Goal: Task Accomplishment & Management: Use online tool/utility

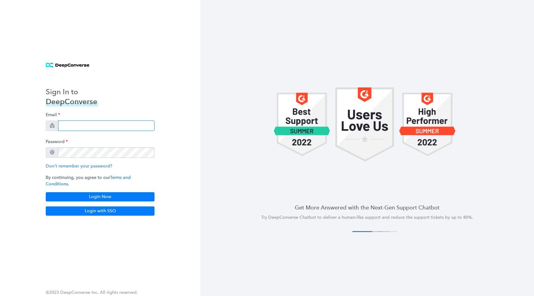
click at [89, 128] on input "email" at bounding box center [106, 126] width 96 height 11
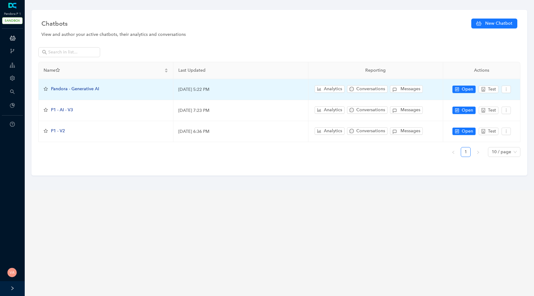
click at [80, 88] on span "Pandora - Generative AI" at bounding box center [75, 88] width 48 height 5
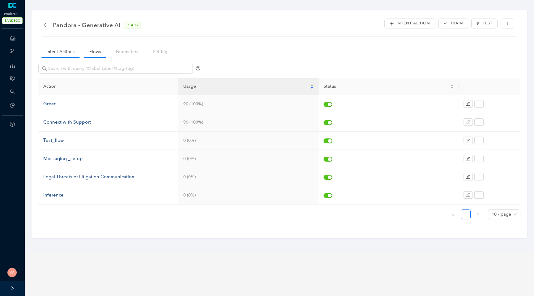
click at [95, 55] on link "Flows" at bounding box center [95, 51] width 22 height 11
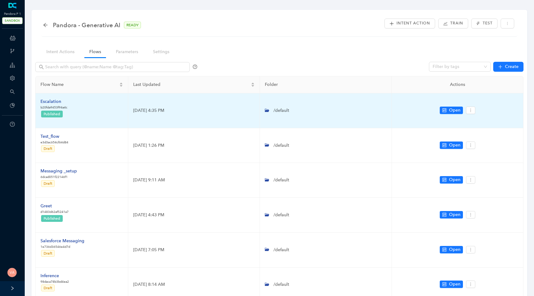
click at [51, 102] on div "Escalation" at bounding box center [54, 101] width 27 height 7
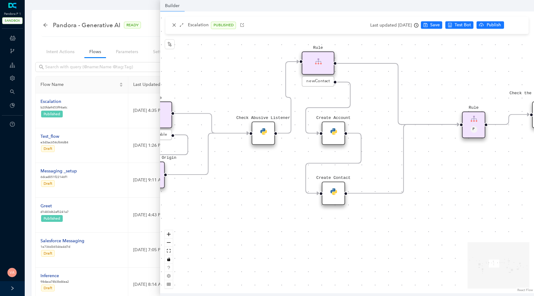
drag, startPoint x: 322, startPoint y: 136, endPoint x: 393, endPoint y: 133, distance: 71.2
click at [393, 133] on div "Data Table Start Rule P IsAvailable Rule newContact Get Contact details First N…" at bounding box center [347, 152] width 374 height 282
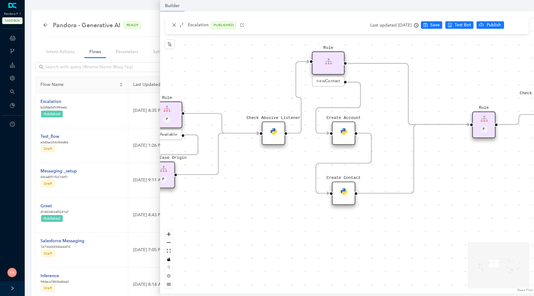
click at [341, 130] on img at bounding box center [344, 131] width 7 height 7
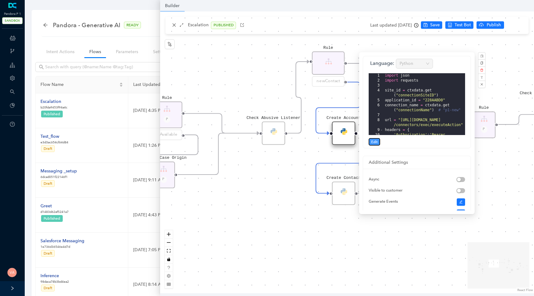
click at [377, 142] on span "Edit" at bounding box center [374, 142] width 6 height 6
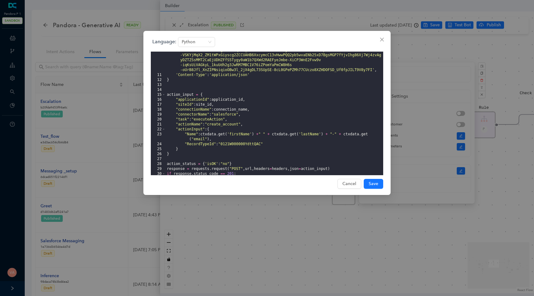
scroll to position [83, 0]
click at [222, 112] on div "'Authorization' : 'Bearer eyJ0eXAiOiJKV1QiLCJhbGciOiJSUzI1NiJ9 .eyJzY29wZSI6ImV…" at bounding box center [275, 107] width 218 height 188
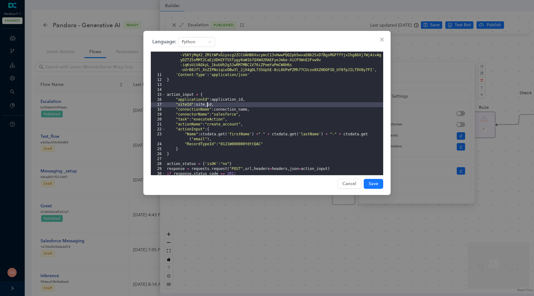
click at [207, 106] on div "'Authorization' : 'Bearer eyJ0eXAiOiJKV1QiLCJhbGciOiJSUzI1NiJ9 .eyJzY29wZSI6ImV…" at bounding box center [275, 107] width 218 height 188
click at [228, 107] on div "'Authorization' : 'Bearer eyJ0eXAiOiJKV1QiLCJhbGciOiJSUzI1NiJ9 .eyJzY29wZSI6ImV…" at bounding box center [275, 107] width 218 height 188
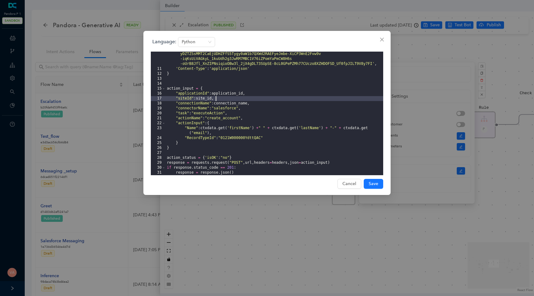
scroll to position [112, 0]
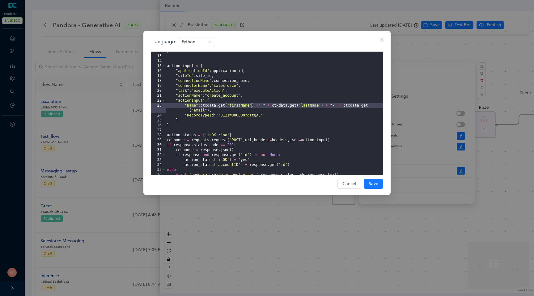
click at [253, 105] on div "} action_input = { "applicationId" : application_id , "siteId" : site_id , "con…" at bounding box center [275, 116] width 218 height 134
click at [290, 105] on div "} action_input = { "applicationId" : application_id , "siteId" : site_id , "con…" at bounding box center [275, 116] width 218 height 134
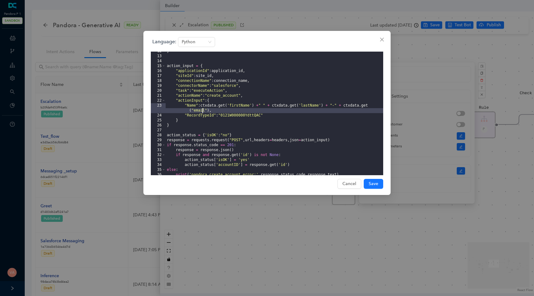
click at [203, 109] on div "} action_input = { "applicationId" : application_id , "siteId" : site_id , "con…" at bounding box center [275, 116] width 218 height 134
click at [353, 105] on div "} action_input = { "applicationId" : application_id , "siteId" : site_id , "con…" at bounding box center [275, 116] width 218 height 134
drag, startPoint x: 345, startPoint y: 105, endPoint x: 363, endPoint y: 109, distance: 18.1
click at [363, 109] on div "} action_input = { "applicationId" : application_id , "siteId" : site_id , "con…" at bounding box center [275, 116] width 218 height 134
click at [289, 111] on div "} action_input = { "applicationId" : application_id , "siteId" : site_id , "con…" at bounding box center [275, 116] width 218 height 134
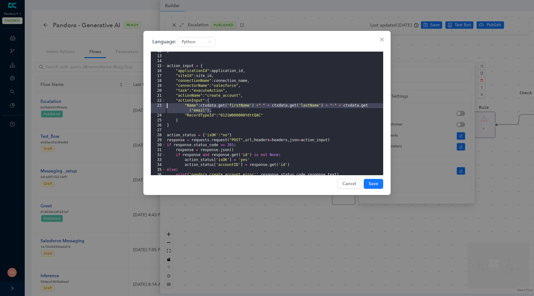
drag, startPoint x: 215, startPoint y: 111, endPoint x: 156, endPoint y: 105, distance: 58.8
click at [156, 105] on editor "12 13 14 15 16 17 18 19 20 21 22 23 24 25 26 27 28 29 30 31 32 33 34 35 36 37 }…" at bounding box center [267, 114] width 233 height 124
click at [340, 105] on div "} action_input = { "applicationId" : application_id , "siteId" : site_id , "con…" at bounding box center [275, 116] width 218 height 134
click at [346, 106] on div "} action_input = { "applicationId" : application_id , "siteId" : site_id , "con…" at bounding box center [275, 116] width 218 height 134
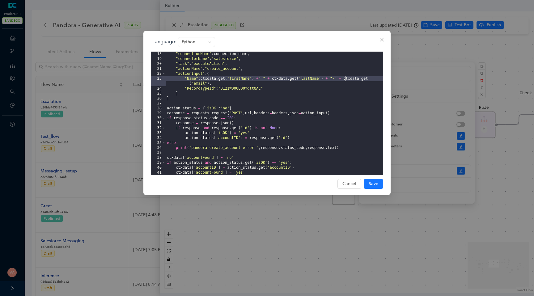
scroll to position [139, 0]
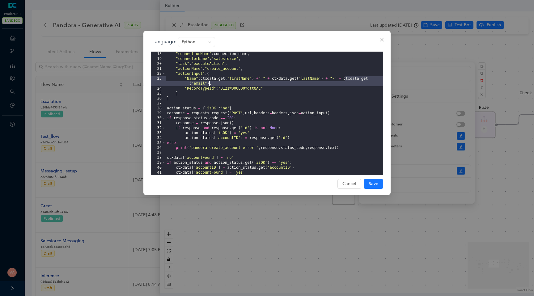
drag, startPoint x: 345, startPoint y: 78, endPoint x: 210, endPoint y: 82, distance: 135.8
click at [210, 82] on div ""connectionName" : connection_name , "connectorName" : "salesforce" , "task" : …" at bounding box center [275, 119] width 218 height 134
click at [382, 38] on icon "close" at bounding box center [382, 39] width 5 height 5
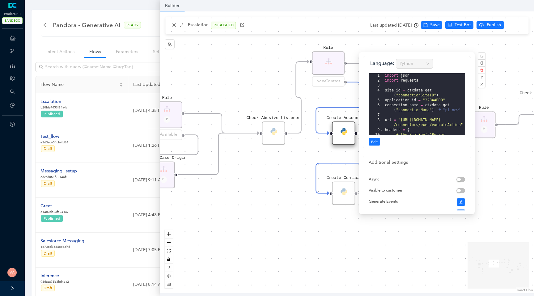
click at [307, 154] on div "Data Table Start Rule P IsAvailable Rule newContact Get Contact details First N…" at bounding box center [347, 152] width 374 height 282
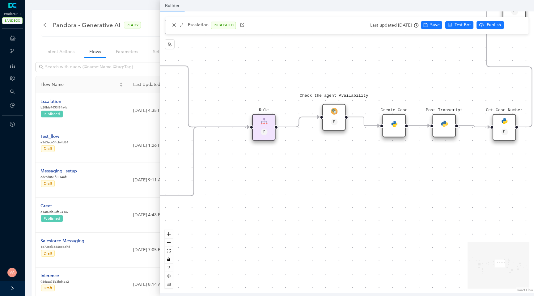
drag, startPoint x: 442, startPoint y: 182, endPoint x: 215, endPoint y: 185, distance: 227.0
click at [215, 185] on div "Data Table Start Rule P IsAvailable Rule newContact Get Contact details First N…" at bounding box center [347, 152] width 374 height 282
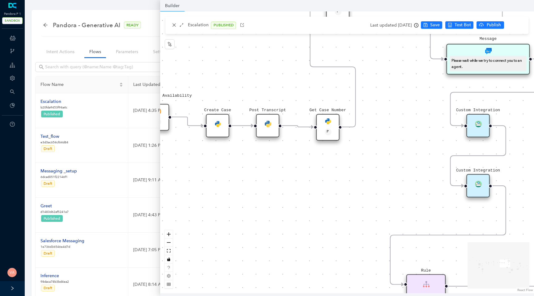
drag, startPoint x: 346, startPoint y: 184, endPoint x: 176, endPoint y: 184, distance: 170.1
click at [176, 184] on div "Data Table Start Rule P IsAvailable Rule newContact Get Contact details First N…" at bounding box center [347, 152] width 374 height 282
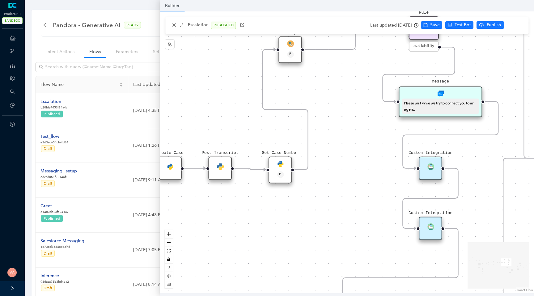
drag, startPoint x: 310, startPoint y: 195, endPoint x: 263, endPoint y: 251, distance: 74.0
click at [263, 251] on div "Data Table Start Rule P IsAvailable Rule newContact Get Contact details First N…" at bounding box center [347, 152] width 374 height 282
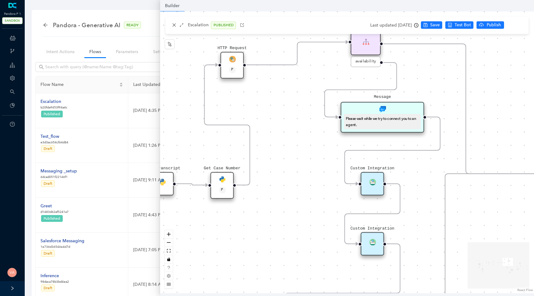
drag, startPoint x: 334, startPoint y: 85, endPoint x: 255, endPoint y: 77, distance: 78.9
click at [255, 77] on div "Data Table Start Rule P IsAvailable Rule newContact Get Contact details First N…" at bounding box center [347, 152] width 374 height 282
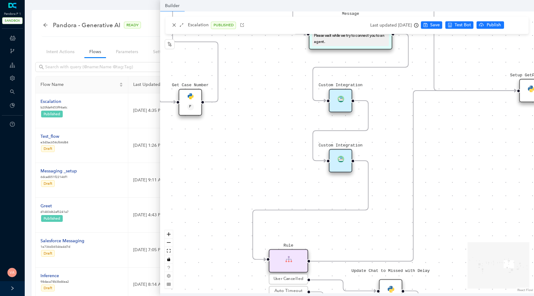
drag, startPoint x: 285, startPoint y: 196, endPoint x: 274, endPoint y: 122, distance: 75.1
click at [274, 122] on div "Data Table Start Rule P IsAvailable Rule newContact Get Contact details First N…" at bounding box center [347, 152] width 374 height 282
click at [341, 161] on img at bounding box center [341, 159] width 7 height 7
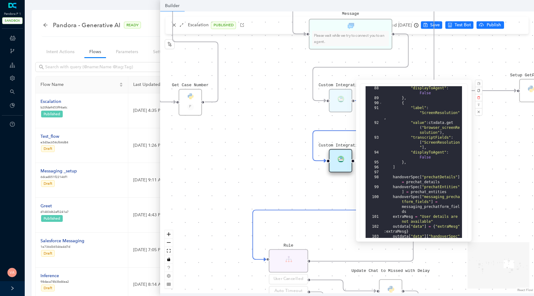
scroll to position [153, 0]
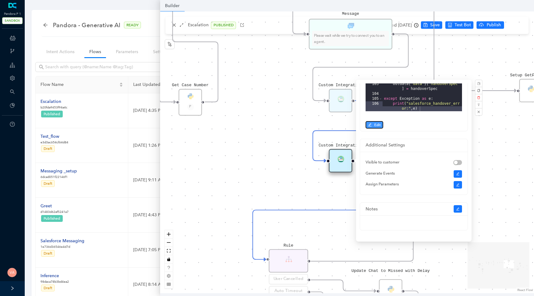
click at [376, 127] on span "Edit" at bounding box center [377, 125] width 6 height 6
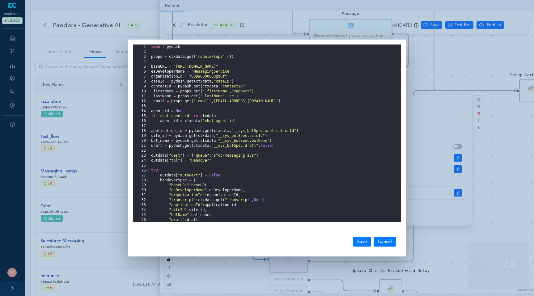
click at [152, 48] on div "import pydash props = ctxdata . get ( 'moduleProps' , { }) baseURL = "https://p…" at bounding box center [275, 139] width 251 height 188
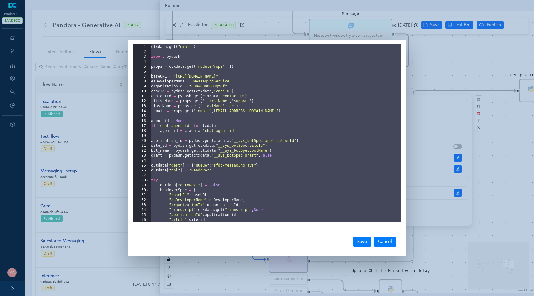
click at [207, 33] on div "1 2 3 4 5 6 7 8 9 10 11 12 13 14 15 16 17 18 19 20 21 22 23 24 25 26 27 28 29 3…" at bounding box center [267, 148] width 534 height 296
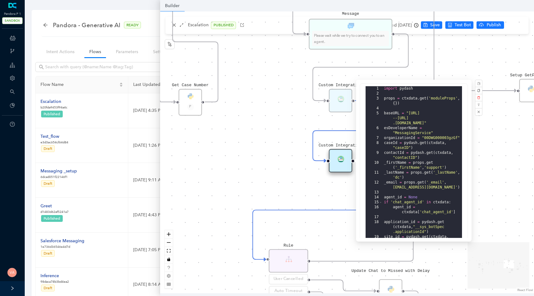
drag, startPoint x: 271, startPoint y: 105, endPoint x: 354, endPoint y: 143, distance: 90.9
click at [353, 142] on div "Data Table Start Rule P IsAvailable Rule newContact Get Contact details First N…" at bounding box center [347, 152] width 374 height 282
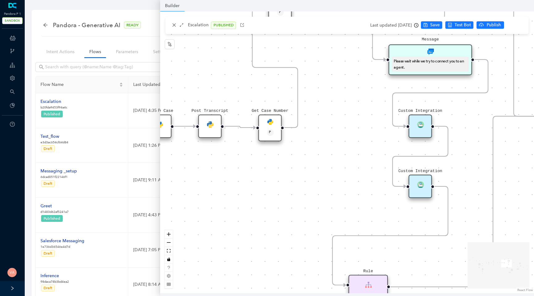
drag, startPoint x: 252, startPoint y: 140, endPoint x: 338, endPoint y: 168, distance: 90.2
click at [338, 168] on div "Data Table Start Rule P IsAvailable Rule newContact Get Contact details First N…" at bounding box center [347, 152] width 374 height 282
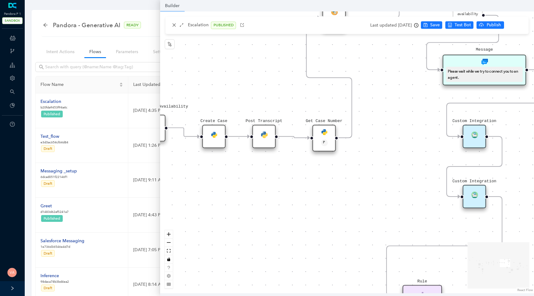
drag, startPoint x: 250, startPoint y: 149, endPoint x: 304, endPoint y: 157, distance: 54.1
click at [304, 157] on div "Data Table Start Rule P IsAvailable Rule newContact Get Contact details First N…" at bounding box center [347, 152] width 374 height 282
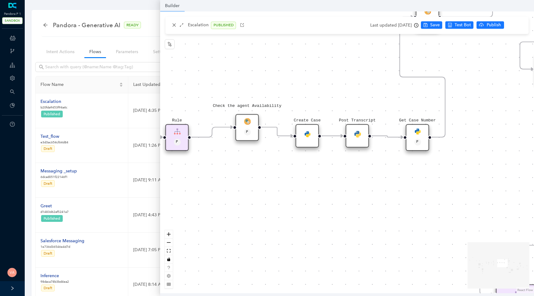
drag, startPoint x: 218, startPoint y: 162, endPoint x: 306, endPoint y: 161, distance: 87.8
click at [306, 161] on div "Data Table Start Rule P IsAvailable Rule newContact Get Contact details First N…" at bounding box center [347, 152] width 374 height 282
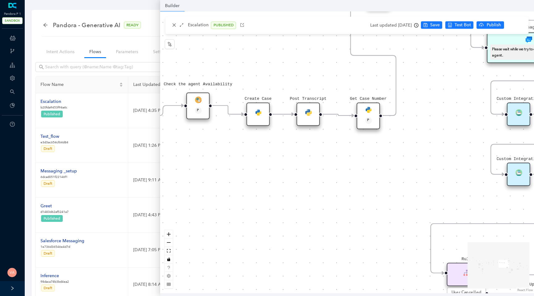
drag, startPoint x: 314, startPoint y: 165, endPoint x: 265, endPoint y: 143, distance: 54.3
click at [265, 143] on div "Data Table Start Rule P IsAvailable Rule newContact Get Contact details First N…" at bounding box center [347, 152] width 374 height 282
drag, startPoint x: 365, startPoint y: 113, endPoint x: 365, endPoint y: 92, distance: 21.6
click at [365, 92] on div "Get Case Number P" at bounding box center [369, 96] width 24 height 27
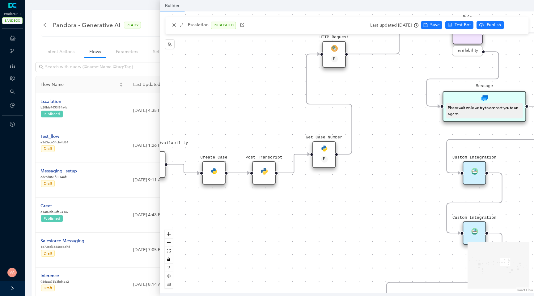
drag, startPoint x: 358, startPoint y: 143, endPoint x: 314, endPoint y: 201, distance: 73.3
click at [314, 201] on div "Data Table Start Rule P IsAvailable Rule newContact Get Contact details First N…" at bounding box center [347, 152] width 374 height 282
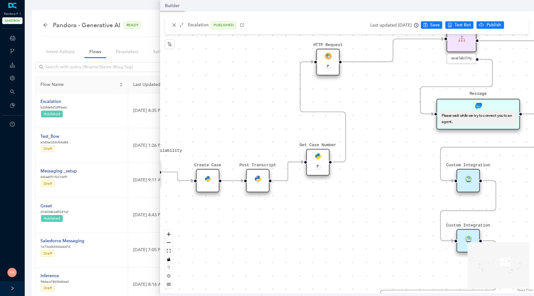
drag, startPoint x: 374, startPoint y: 173, endPoint x: 383, endPoint y: 180, distance: 11.1
click at [383, 179] on div "Data Table Start Rule P IsAvailable Rule newContact Get Contact details First N…" at bounding box center [347, 152] width 374 height 282
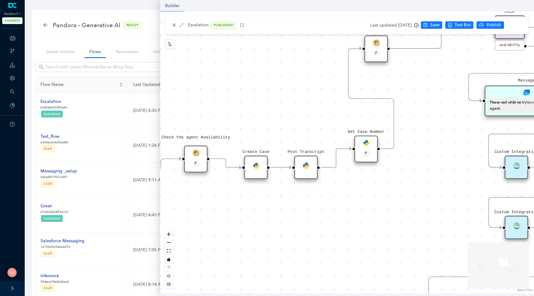
drag, startPoint x: 327, startPoint y: 203, endPoint x: 360, endPoint y: 192, distance: 34.7
click at [360, 192] on div "Data Table Start Rule P IsAvailable Rule newContact Get Contact details First N…" at bounding box center [347, 152] width 374 height 282
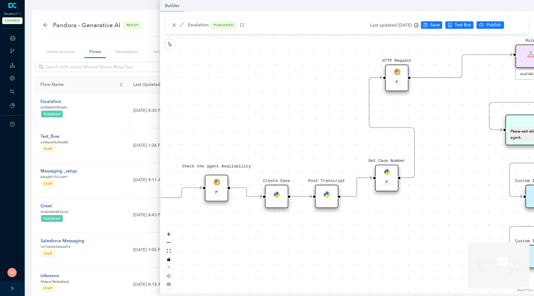
drag, startPoint x: 360, startPoint y: 192, endPoint x: 381, endPoint y: 221, distance: 35.5
click at [381, 221] on div "Data Table Start Rule P IsAvailable Rule newContact Get Contact details First N…" at bounding box center [347, 152] width 374 height 282
drag, startPoint x: 328, startPoint y: 195, endPoint x: 333, endPoint y: 198, distance: 5.6
click at [333, 198] on div "Post Transcript" at bounding box center [327, 197] width 24 height 24
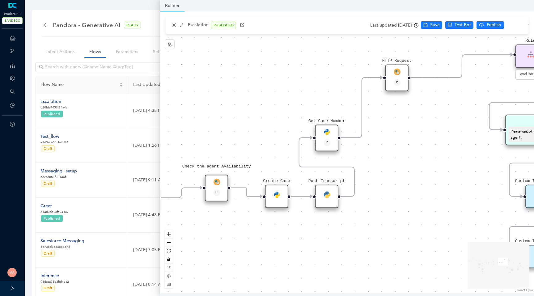
drag, startPoint x: 389, startPoint y: 181, endPoint x: 331, endPoint y: 145, distance: 68.2
click at [404, 159] on div "Data Table Start Rule P IsAvailable Rule newContact Get Contact details First N…" at bounding box center [347, 152] width 374 height 282
click at [328, 134] on img at bounding box center [327, 132] width 7 height 7
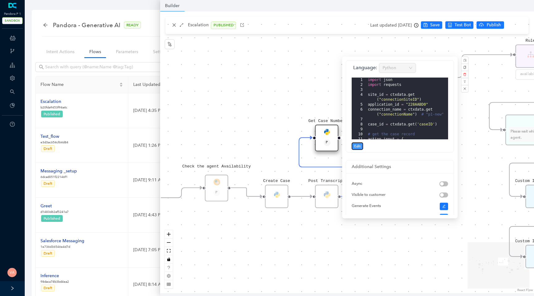
click at [355, 145] on span "Edit" at bounding box center [357, 146] width 6 height 6
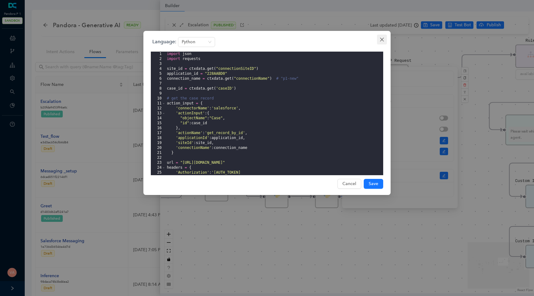
click at [380, 39] on icon "close" at bounding box center [382, 39] width 5 height 5
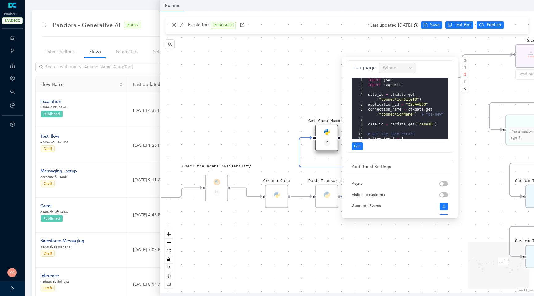
click at [277, 120] on div "Data Table Start Rule P IsAvailable Rule newContact Get Contact details First N…" at bounding box center [347, 152] width 374 height 282
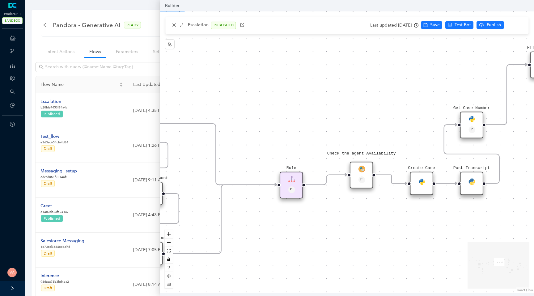
drag, startPoint x: 248, startPoint y: 227, endPoint x: 392, endPoint y: 213, distance: 144.8
click at [392, 214] on div "Data Table Start Rule P IsAvailable Rule newContact Get Contact details First N…" at bounding box center [347, 152] width 374 height 282
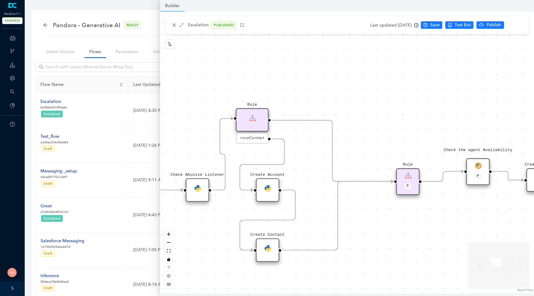
drag, startPoint x: 297, startPoint y: 224, endPoint x: 414, endPoint y: 221, distance: 116.9
click at [414, 221] on div "Data Table Start Rule P IsAvailable Rule newContact Get Contact details First N…" at bounding box center [347, 152] width 374 height 282
click at [267, 249] on img at bounding box center [268, 248] width 7 height 7
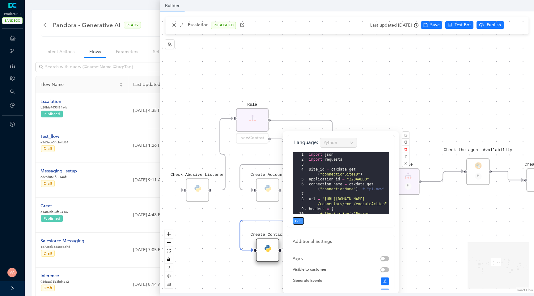
click at [301, 222] on span "Edit" at bounding box center [298, 221] width 6 height 6
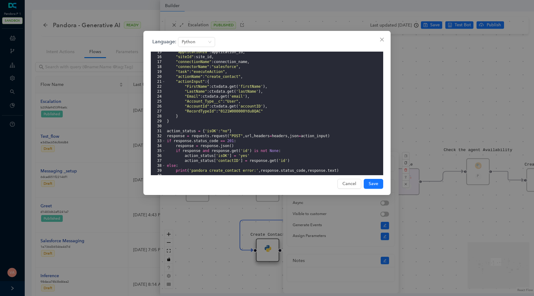
scroll to position [120, 0]
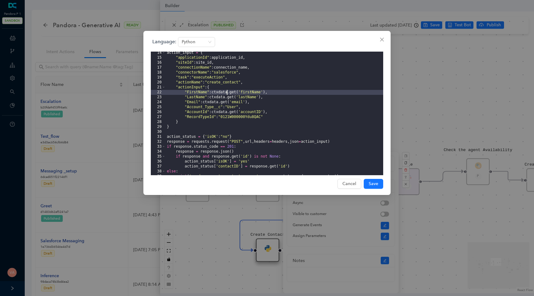
click at [228, 92] on div "action_input = { "applicationId" : application_id , "siteId" : site_id , "conne…" at bounding box center [275, 117] width 218 height 134
click at [234, 93] on div "action_input = { "applicationId" : application_id , "siteId" : site_id , "conne…" at bounding box center [275, 117] width 218 height 134
click at [222, 101] on div "action_input = { "applicationId" : application_id , "siteId" : site_id , "conne…" at bounding box center [275, 117] width 218 height 134
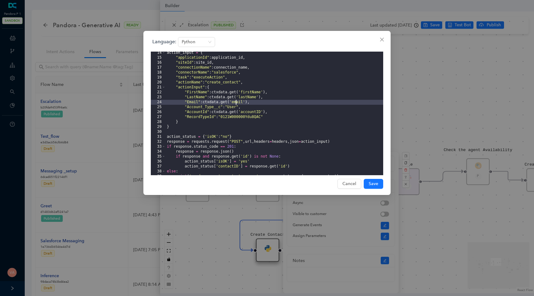
click at [236, 101] on div "action_input = { "applicationId" : application_id , "siteId" : site_id , "conne…" at bounding box center [275, 117] width 218 height 134
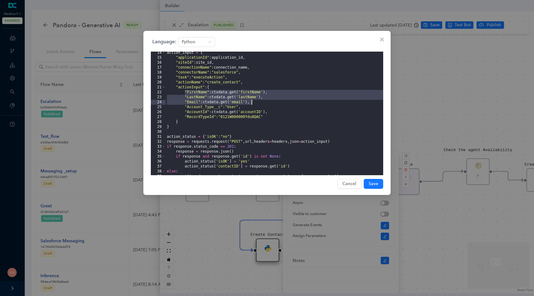
drag, startPoint x: 184, startPoint y: 92, endPoint x: 254, endPoint y: 101, distance: 70.5
click at [254, 101] on div "action_input = { "applicationId" : application_id , "siteId" : site_id , "conne…" at bounding box center [275, 117] width 218 height 134
click at [381, 40] on icon "close" at bounding box center [382, 39] width 5 height 5
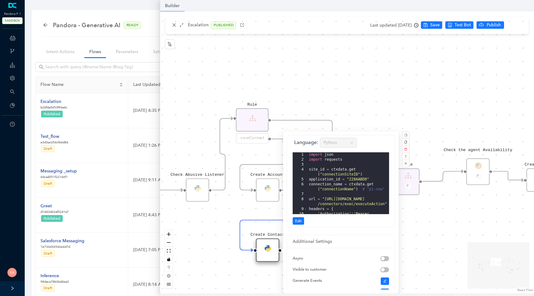
click at [359, 86] on div "Data Table Start Rule P IsAvailable Rule newContact Get Contact details First N…" at bounding box center [347, 152] width 374 height 282
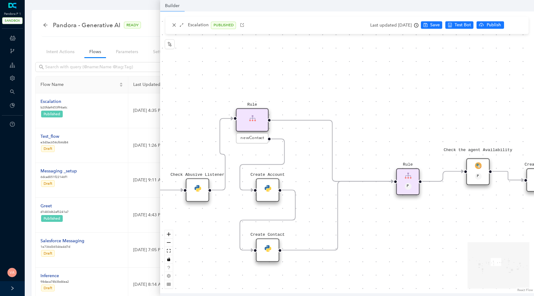
click at [268, 255] on div "Create Contact" at bounding box center [268, 251] width 24 height 24
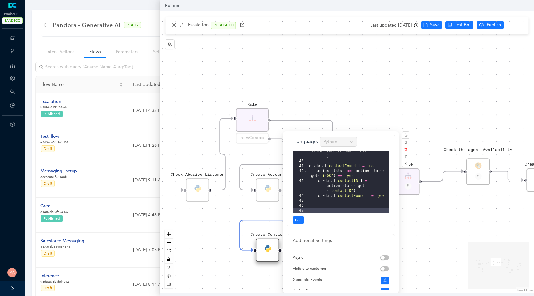
scroll to position [0, 0]
click at [243, 205] on div "Data Table Start Rule P IsAvailable Rule newContact Get Contact details First N…" at bounding box center [347, 152] width 374 height 282
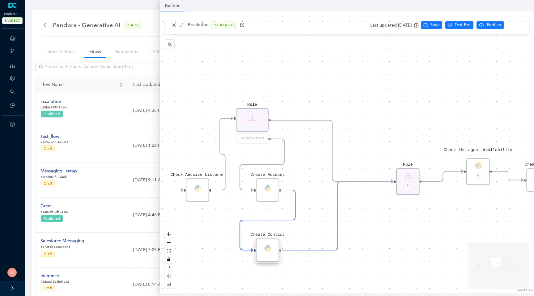
scroll to position [395, 0]
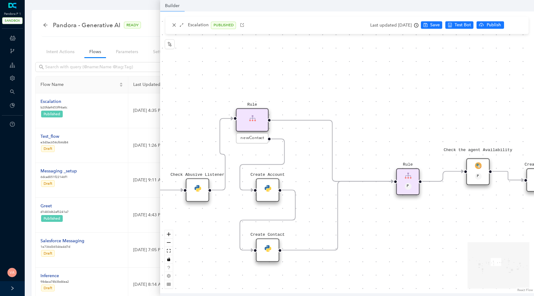
click at [272, 247] on div "Create Contact" at bounding box center [268, 251] width 24 height 24
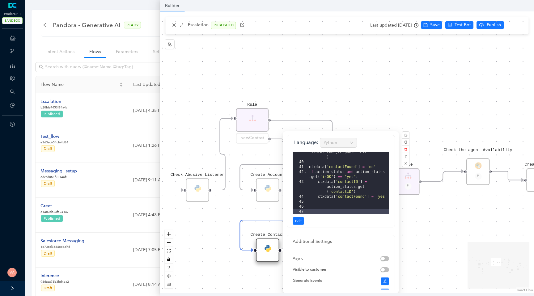
scroll to position [0, 0]
click at [331, 200] on div "print ( 'pandora create_contact error:' , response . status_code , response . t…" at bounding box center [349, 183] width 82 height 87
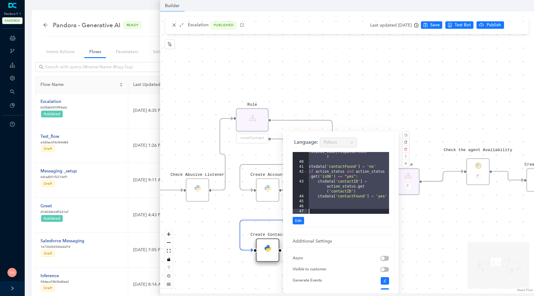
click at [259, 206] on div "Data Table Start Rule P IsAvailable Rule newContact Get Contact details First N…" at bounding box center [347, 152] width 374 height 282
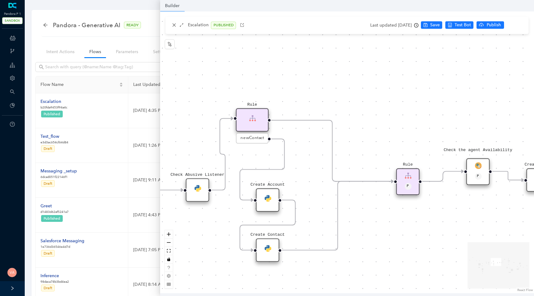
drag, startPoint x: 269, startPoint y: 189, endPoint x: 272, endPoint y: 195, distance: 6.8
click at [272, 195] on div "Create Account" at bounding box center [268, 201] width 24 height 24
click at [273, 246] on div "Create Contact" at bounding box center [268, 251] width 24 height 24
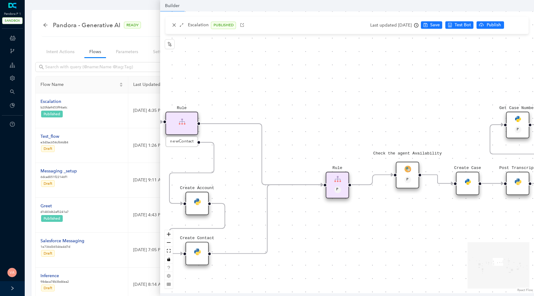
drag, startPoint x: 378, startPoint y: 226, endPoint x: 301, endPoint y: 231, distance: 76.9
click at [301, 231] on div "Data Table Start Rule P IsAvailable Rule newContact Get Contact details First N…" at bounding box center [347, 152] width 374 height 282
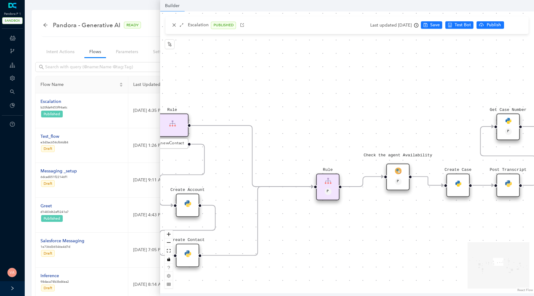
drag, startPoint x: 400, startPoint y: 225, endPoint x: 246, endPoint y: 222, distance: 153.7
click at [246, 222] on div "Data Table Start Rule P IsAvailable Rule newContact Get Contact details First N…" at bounding box center [347, 152] width 374 height 282
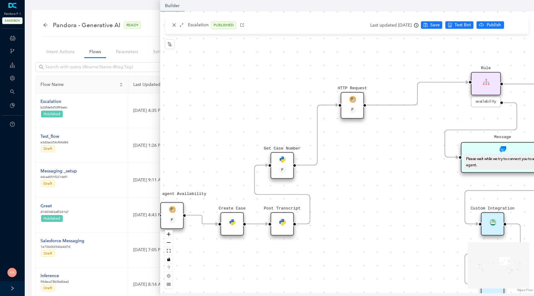
drag, startPoint x: 339, startPoint y: 210, endPoint x: 258, endPoint y: 254, distance: 92.0
click at [259, 254] on div "Data Table Start Rule P IsAvailable Rule newContact Get Contact details First N…" at bounding box center [347, 152] width 374 height 282
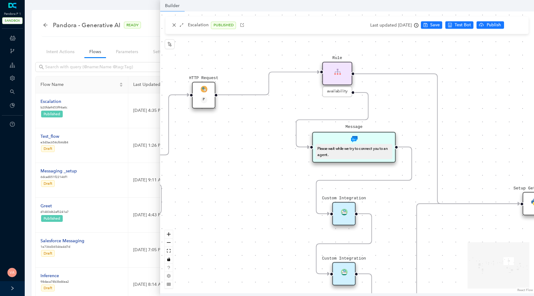
drag, startPoint x: 370, startPoint y: 219, endPoint x: 216, endPoint y: 193, distance: 156.7
click at [216, 194] on div "Data Table Start Rule P IsAvailable Rule newContact Get Contact details First N…" at bounding box center [347, 152] width 374 height 282
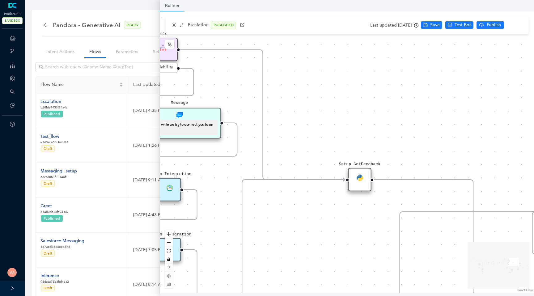
drag, startPoint x: 464, startPoint y: 213, endPoint x: 297, endPoint y: 201, distance: 167.4
click at [297, 202] on div "Data Table Start Rule P IsAvailable Rule newContact Get Contact details First N…" at bounding box center [347, 152] width 374 height 282
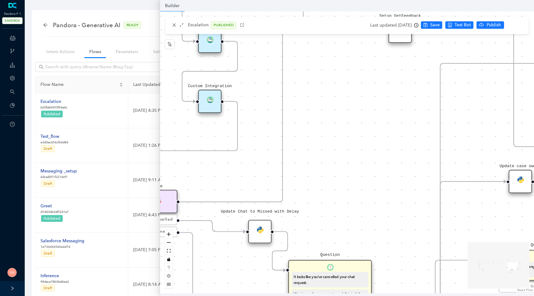
drag, startPoint x: 334, startPoint y: 243, endPoint x: 385, endPoint y: 91, distance: 160.3
click at [385, 91] on div "Data Table Start Rule P IsAvailable Rule newContact Get Contact details First N…" at bounding box center [347, 152] width 374 height 282
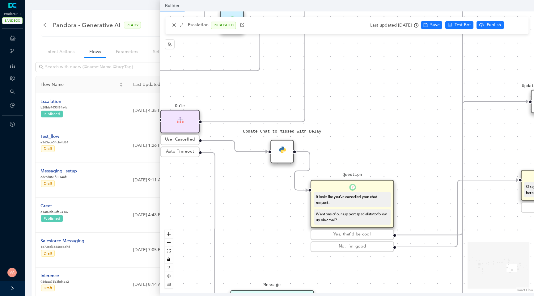
drag, startPoint x: 374, startPoint y: 96, endPoint x: 382, endPoint y: 18, distance: 78.6
click at [382, 18] on div "Escalation PUBLISHED Last updated 2 days ago Save Test Bot Publish Builder Data…" at bounding box center [347, 152] width 374 height 282
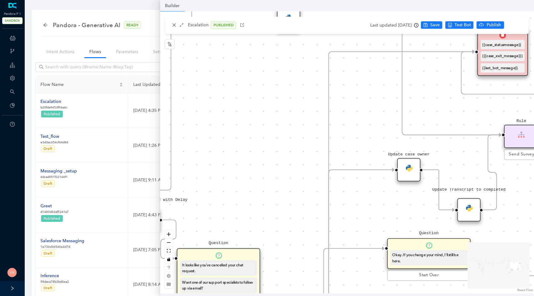
drag, startPoint x: 405, startPoint y: 126, endPoint x: 273, endPoint y: 197, distance: 149.3
click at [273, 197] on div "Data Table Start Rule P IsAvailable Rule newContact Get Contact details First N…" at bounding box center [347, 152] width 374 height 282
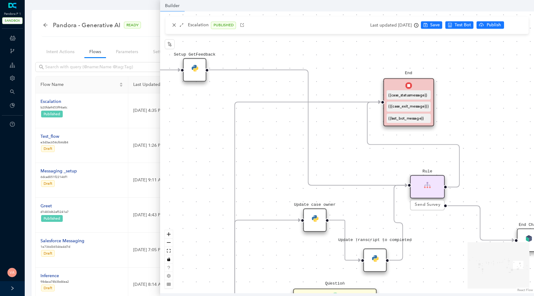
drag, startPoint x: 381, startPoint y: 133, endPoint x: 282, endPoint y: 183, distance: 111.2
click at [282, 183] on div "Data Table Start Rule P IsAvailable Rule newContact Get Contact details First N…" at bounding box center [347, 152] width 374 height 282
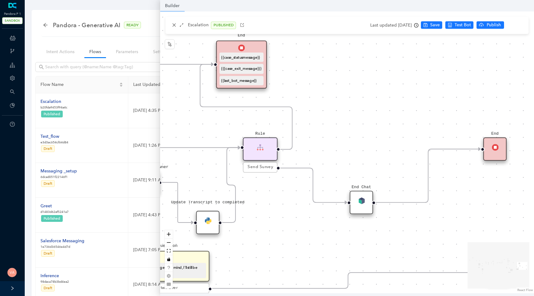
drag, startPoint x: 431, startPoint y: 153, endPoint x: 258, endPoint y: 129, distance: 174.6
click at [258, 129] on div "Data Table Start Rule P IsAvailable Rule newContact Get Contact details First N…" at bounding box center [347, 152] width 374 height 282
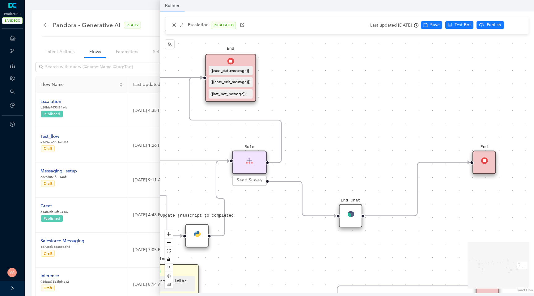
click at [349, 208] on div "End Chat" at bounding box center [351, 216] width 24 height 24
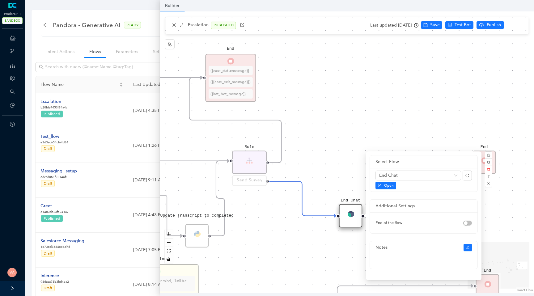
click at [330, 96] on div "Data Table Start Rule P IsAvailable Rule newContact Get Contact details First N…" at bounding box center [347, 152] width 374 height 282
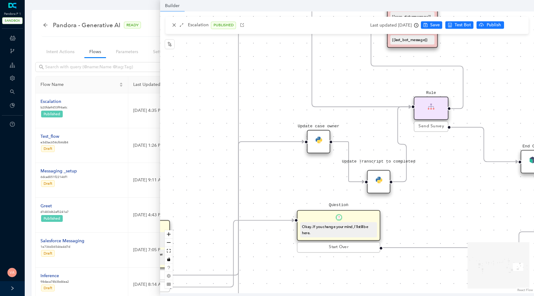
drag, startPoint x: 316, startPoint y: 99, endPoint x: 514, endPoint y: 36, distance: 207.4
click at [514, 36] on div "Data Table Start Rule P IsAvailable Rule newContact Get Contact details First N…" at bounding box center [347, 152] width 374 height 282
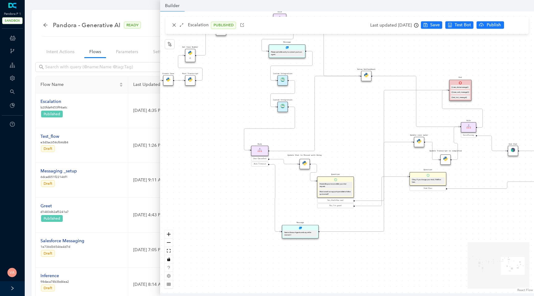
drag, startPoint x: 307, startPoint y: 100, endPoint x: 370, endPoint y: 114, distance: 64.7
click at [370, 114] on div "Data Table Start Rule P IsAvailable Rule newContact Get Contact details First N…" at bounding box center [347, 152] width 374 height 282
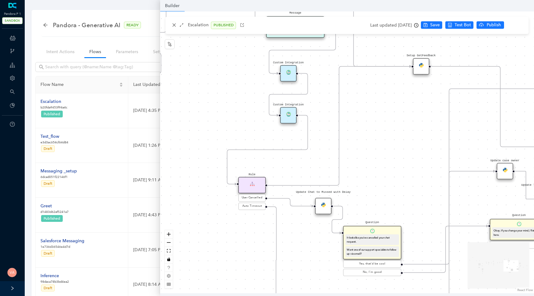
drag, startPoint x: 370, startPoint y: 114, endPoint x: 429, endPoint y: 128, distance: 60.7
click at [429, 128] on div "Data Table Start Rule P IsAvailable Rule newContact Get Contact details First N…" at bounding box center [347, 152] width 374 height 282
click at [291, 118] on div "Custom Integration" at bounding box center [291, 116] width 16 height 16
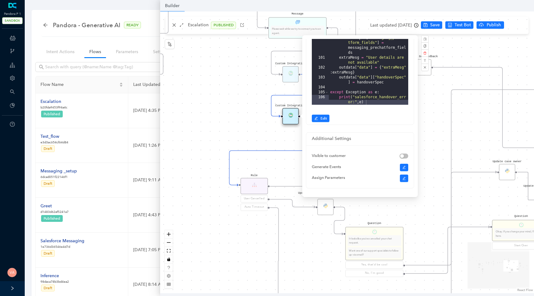
scroll to position [153, 0]
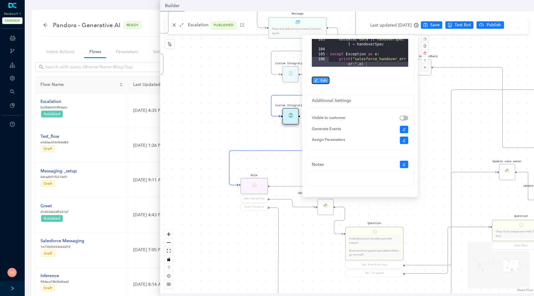
click at [318, 82] on button "Edit" at bounding box center [321, 80] width 18 height 7
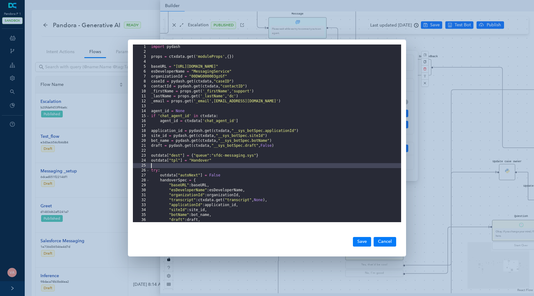
click at [331, 165] on div "import pydash props = ctxdata . get ( 'moduleProps' , { }) baseURL = "https://p…" at bounding box center [275, 139] width 251 height 188
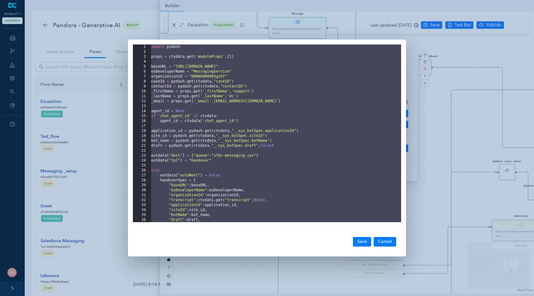
click at [243, 94] on div "import pydash props = ctxdata . get ( 'moduleProps' , { }) baseURL = "https://p…" at bounding box center [275, 139] width 251 height 188
click at [302, 112] on div "import pydash props = ctxdata . get ( 'moduleProps' , { }) baseURL = "https://p…" at bounding box center [275, 139] width 251 height 188
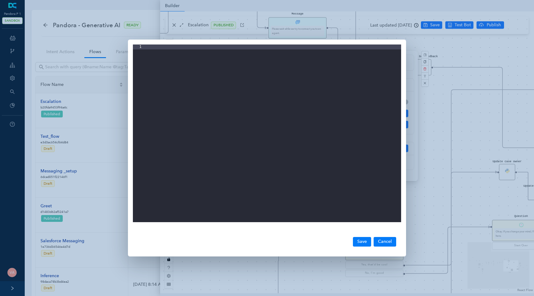
scroll to position [366, 0]
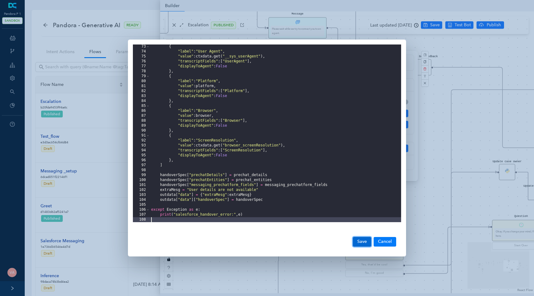
click at [367, 243] on button "Save" at bounding box center [362, 241] width 18 height 9
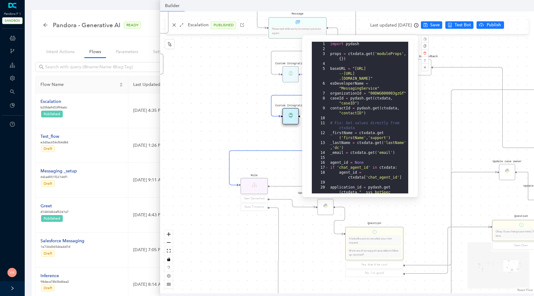
click at [443, 27] on div "Data Table Start Rule P IsAvailable Rule newContact Get Contact details First N…" at bounding box center [347, 152] width 374 height 282
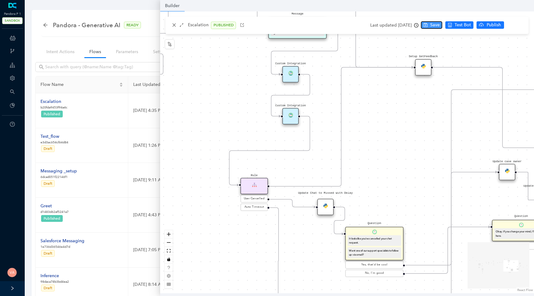
click at [439, 27] on span "Save" at bounding box center [435, 25] width 10 height 7
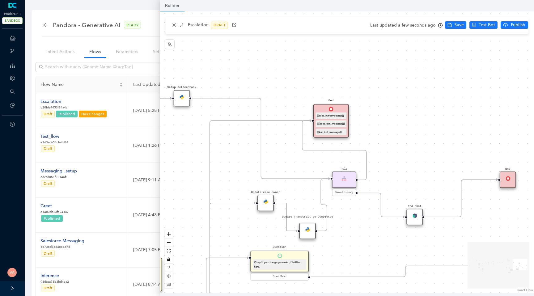
drag, startPoint x: 410, startPoint y: 146, endPoint x: 163, endPoint y: 216, distance: 256.7
click at [163, 216] on div "Data Table Start Rule P IsAvailable Rule newContact Get Contact details First N…" at bounding box center [347, 152] width 374 height 282
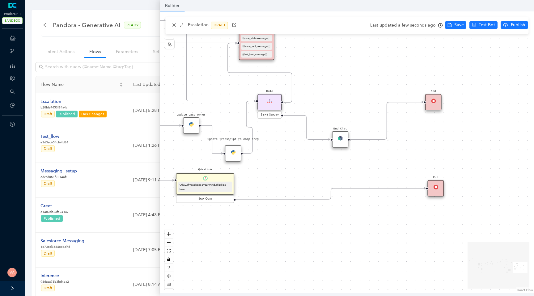
drag, startPoint x: 368, startPoint y: 227, endPoint x: 293, endPoint y: 149, distance: 108.3
click at [293, 149] on div "Data Table Start Rule P IsAvailable Rule newContact Get Contact details First N…" at bounding box center [347, 152] width 374 height 282
click at [339, 139] on img at bounding box center [340, 137] width 5 height 5
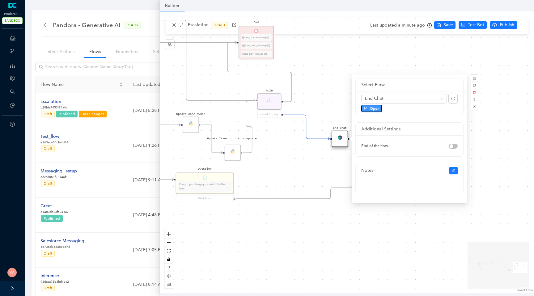
click at [373, 110] on span "Open" at bounding box center [375, 109] width 10 height 6
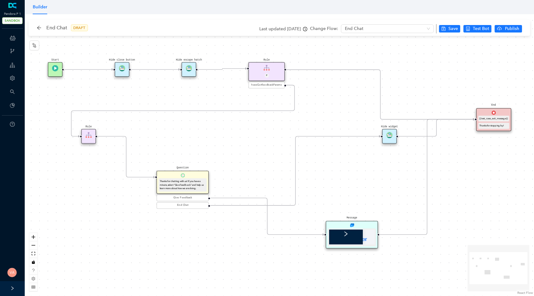
click at [391, 137] on img at bounding box center [390, 135] width 6 height 6
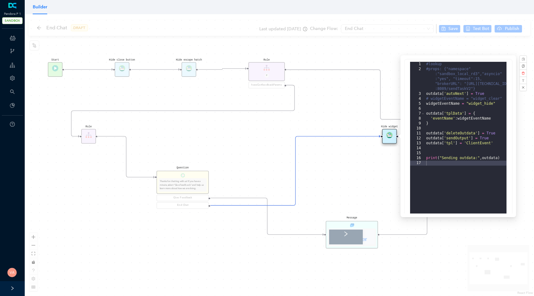
click at [369, 167] on div "Start End {{test_case_exit_message}} Thanks for stopping by! Rule P haveGetfeed…" at bounding box center [280, 155] width 510 height 282
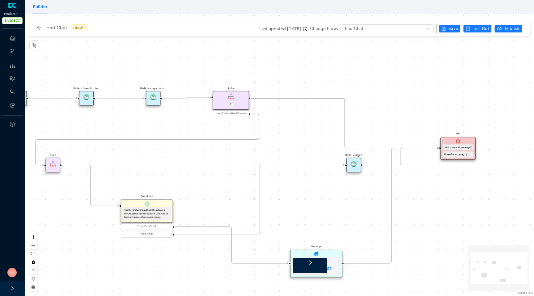
drag, startPoint x: 302, startPoint y: 69, endPoint x: 205, endPoint y: 47, distance: 98.6
click at [205, 47] on div "Start End {{test_case_exit_message}} Thanks for stopping by! Rule P haveGetfeed…" at bounding box center [280, 155] width 510 height 282
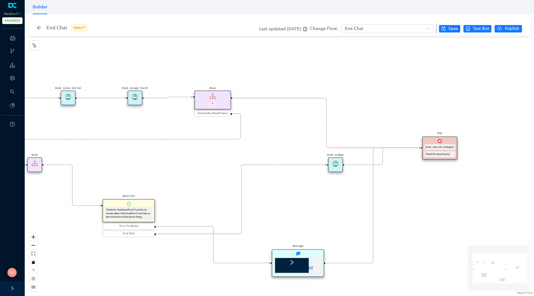
drag, startPoint x: 281, startPoint y: 148, endPoint x: 285, endPoint y: 144, distance: 5.5
click at [284, 144] on div "Start End {{test_case_exit_message}} Thanks for stopping by! Rule P haveGetfeed…" at bounding box center [280, 155] width 510 height 282
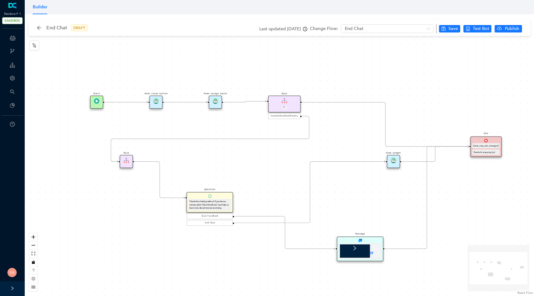
drag, startPoint x: 280, startPoint y: 145, endPoint x: 323, endPoint y: 150, distance: 43.6
click at [323, 150] on div "Start End {{test_case_exit_message}} Thanks for stopping by! Rule P haveGetfeed…" at bounding box center [280, 155] width 510 height 282
click at [393, 159] on img at bounding box center [394, 161] width 6 height 6
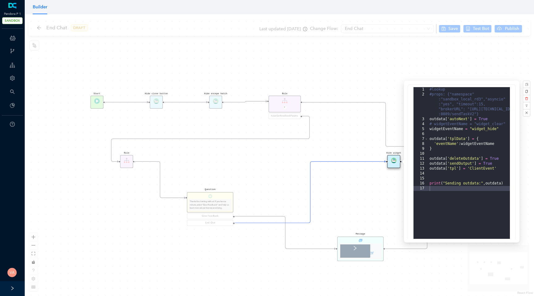
click at [397, 83] on div "Start End {{test_case_exit_message}} Thanks for stopping by! Rule P haveGetfeed…" at bounding box center [280, 155] width 510 height 282
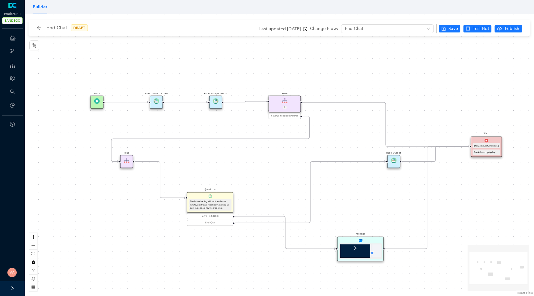
click at [293, 102] on div "Rule P" at bounding box center [285, 104] width 32 height 17
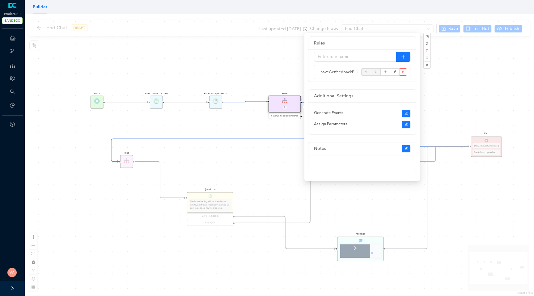
click at [265, 77] on div "Start End {{test_case_exit_message}} Thanks for stopping by! Rule P haveGetfeed…" at bounding box center [280, 155] width 510 height 282
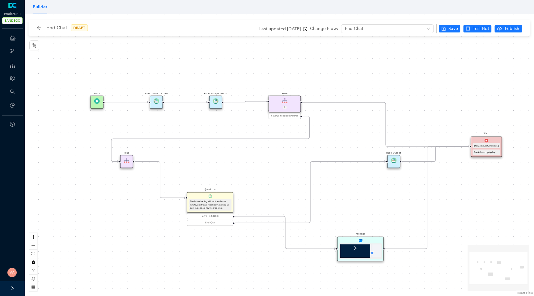
click at [216, 103] on img at bounding box center [216, 101] width 6 height 6
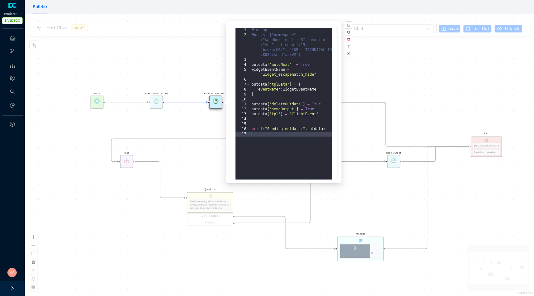
click at [211, 133] on div "Start End {{test_case_exit_message}} Thanks for stopping by! Rule P haveGetfeed…" at bounding box center [280, 155] width 510 height 282
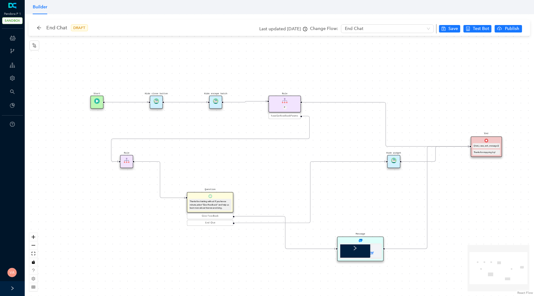
click at [159, 104] on div "Hide close button" at bounding box center [156, 102] width 13 height 13
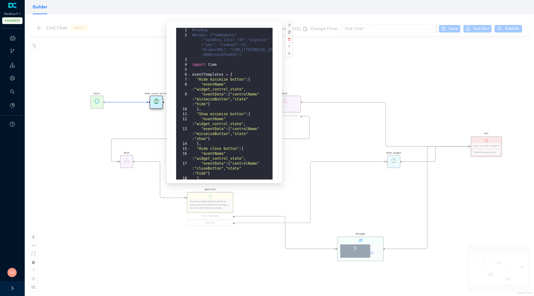
click at [130, 119] on div "Start End {{test_case_exit_message}} Thanks for stopping by! Rule P haveGetfeed…" at bounding box center [280, 155] width 510 height 282
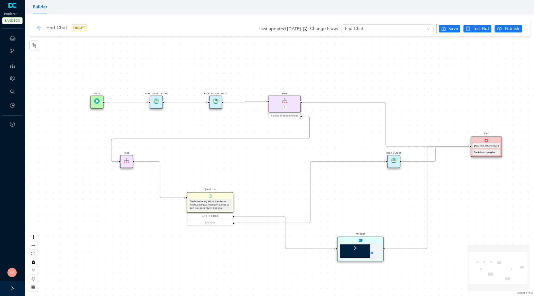
click at [36, 28] on icon "arrow-left" at bounding box center [38, 27] width 5 height 5
